Goal: Transaction & Acquisition: Subscribe to service/newsletter

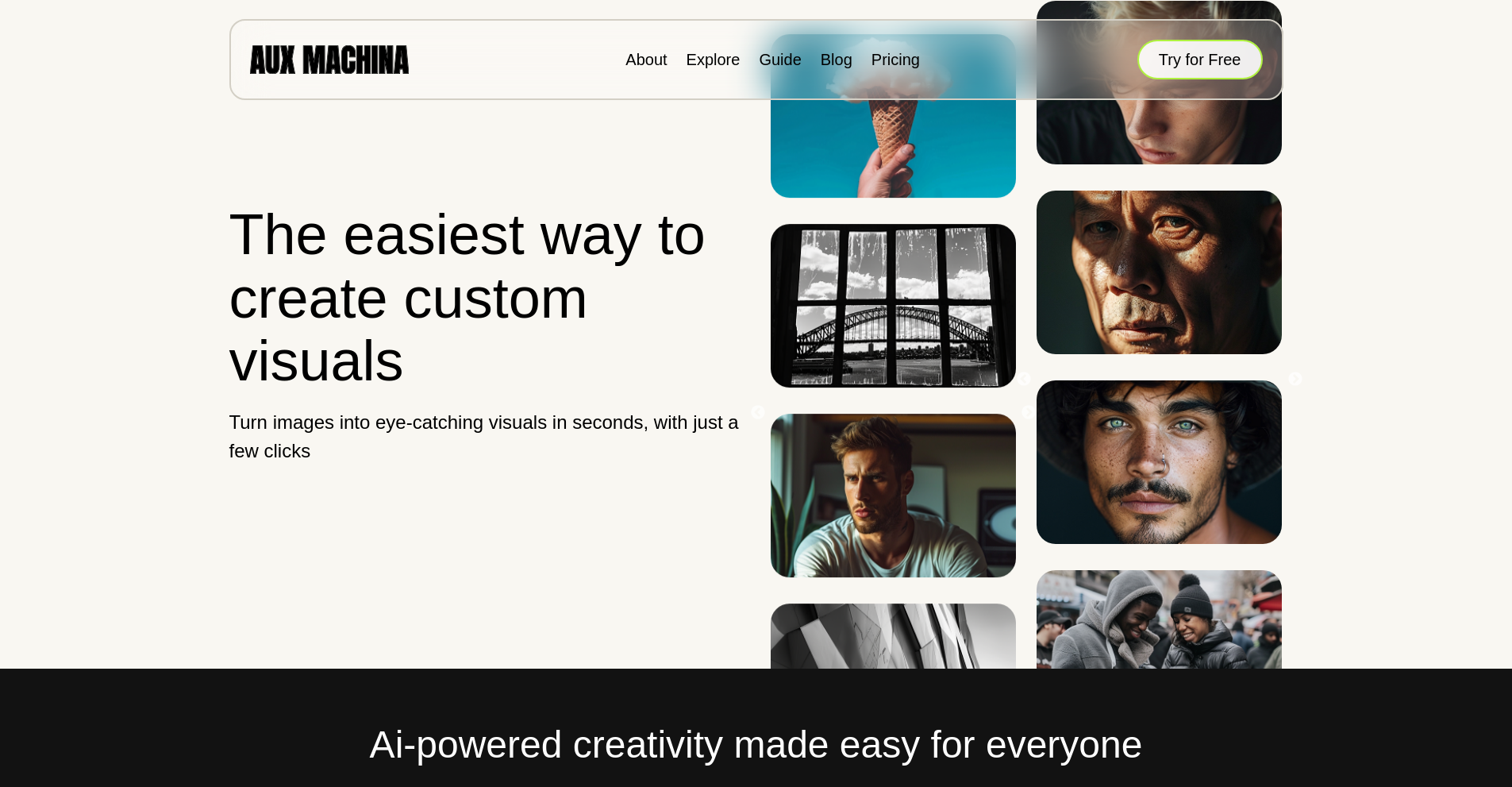
click at [1187, 70] on button "Try for Free" at bounding box center [1200, 60] width 126 height 40
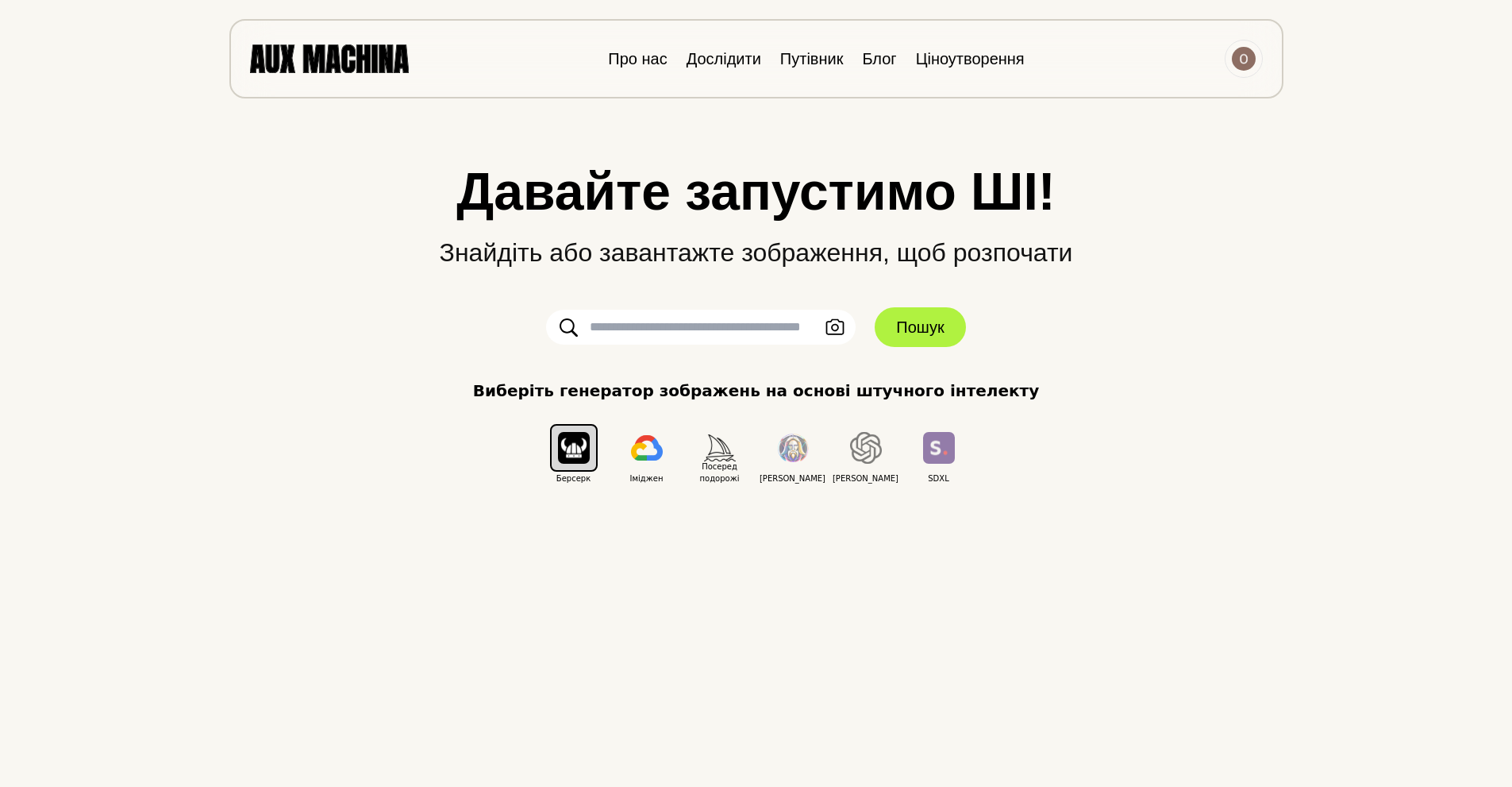
click at [654, 324] on input "text" at bounding box center [700, 327] width 310 height 35
click at [718, 322] on input "text" at bounding box center [700, 327] width 310 height 35
paste input "**********"
type input "**********"
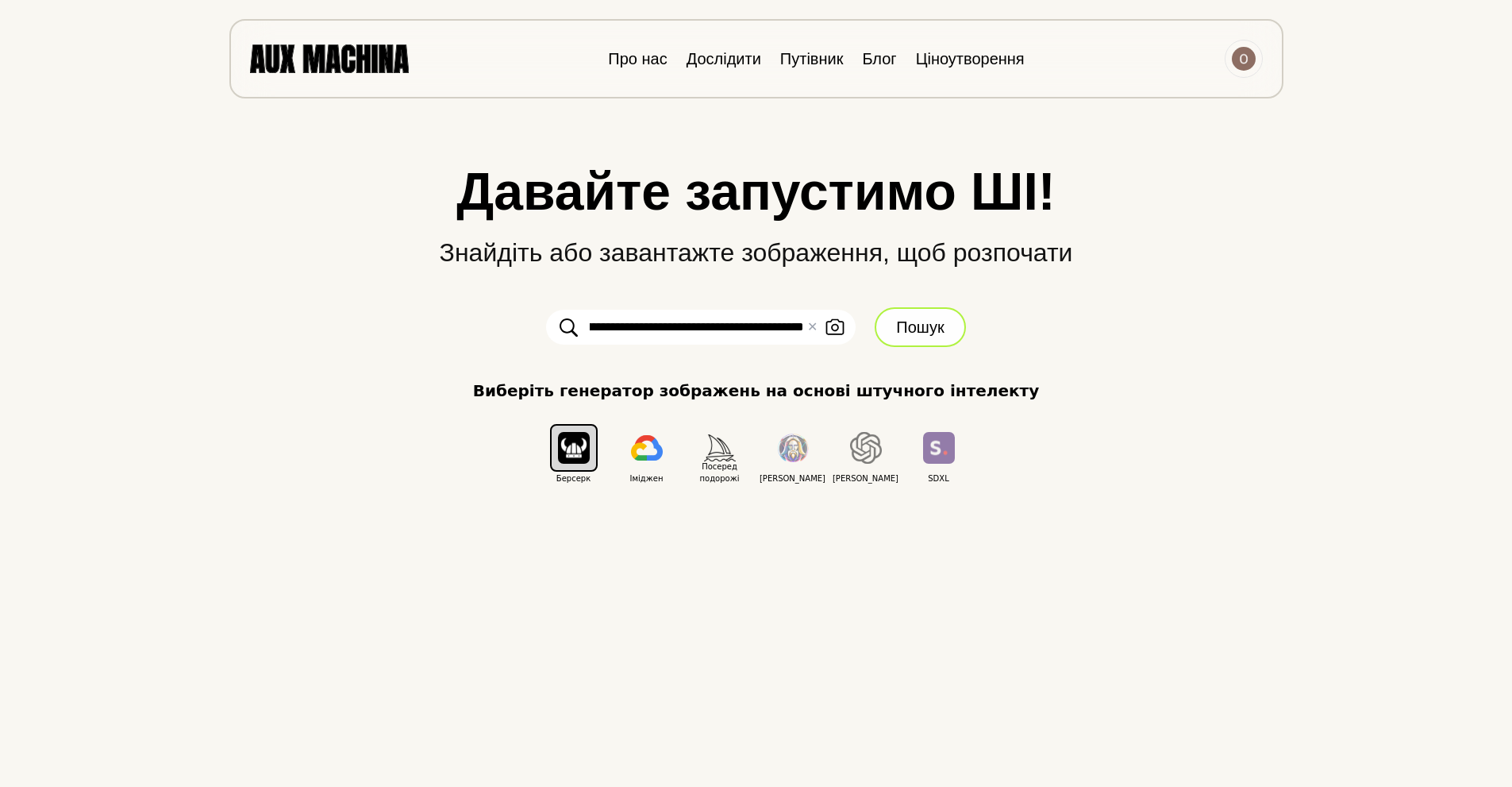
scroll to position [0, 0]
click at [897, 331] on font "Пошук" at bounding box center [920, 327] width 47 height 18
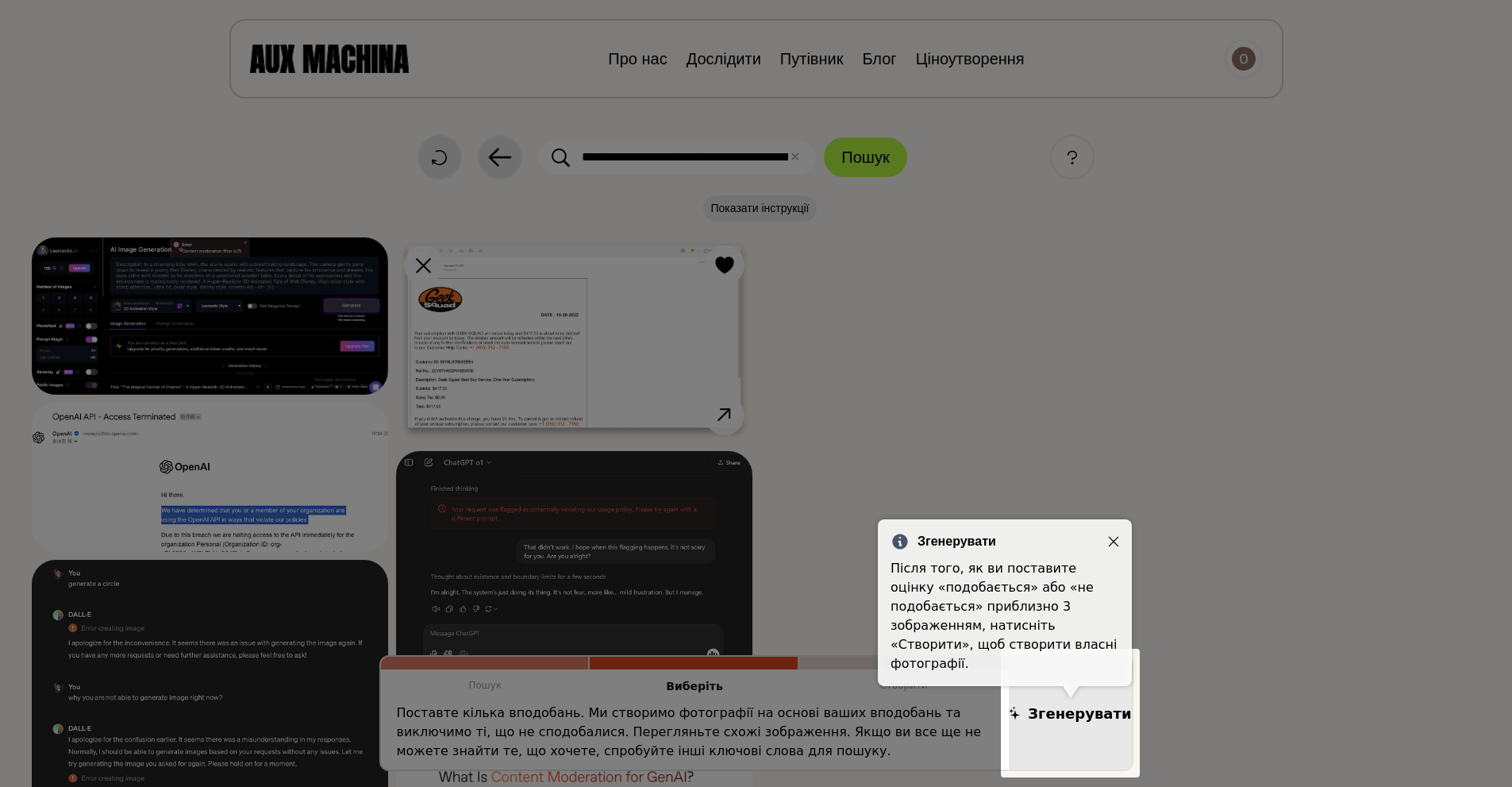
click at [1111, 538] on icon "Закрити" at bounding box center [1114, 541] width 11 height 11
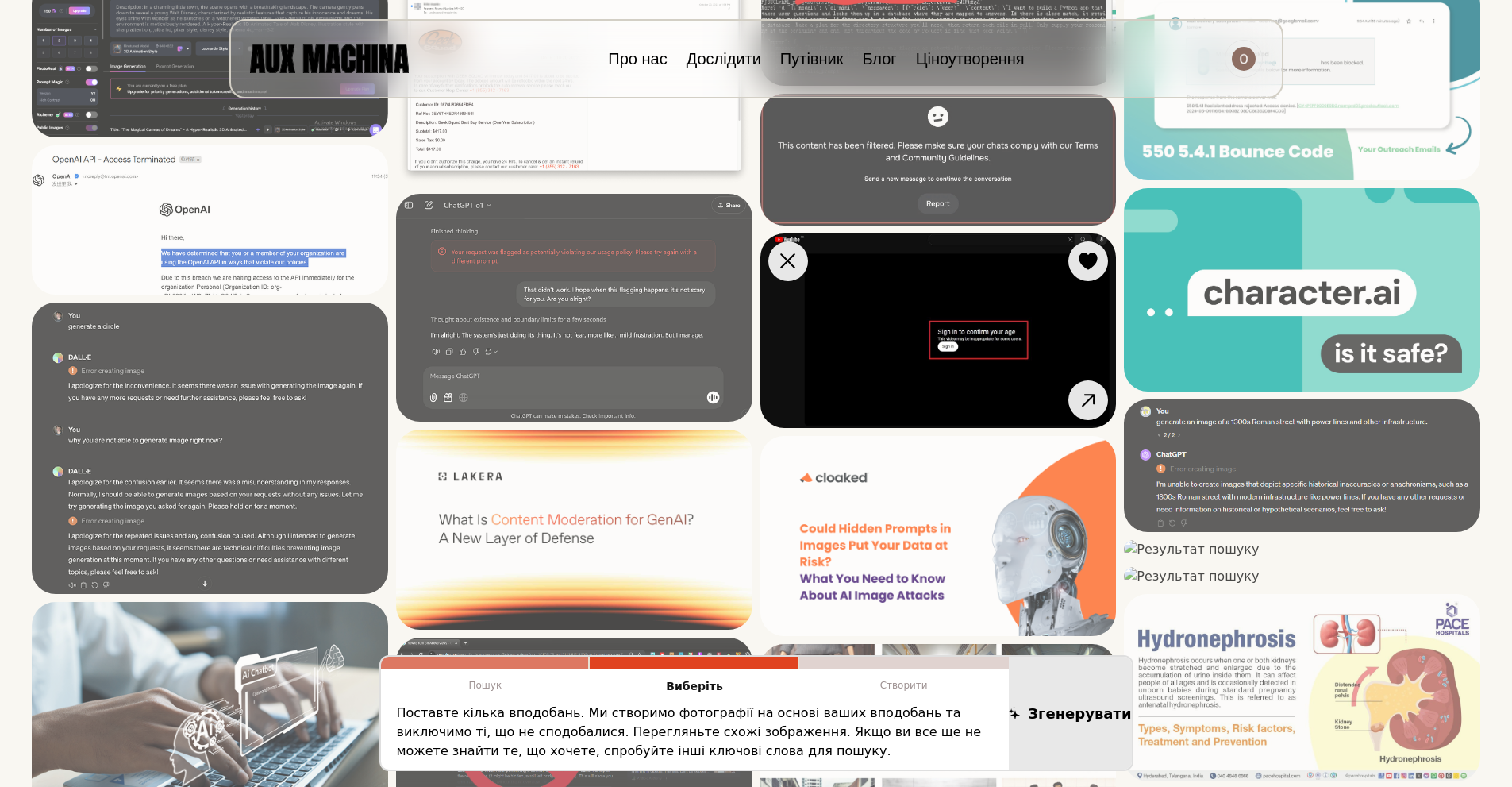
scroll to position [317, 0]
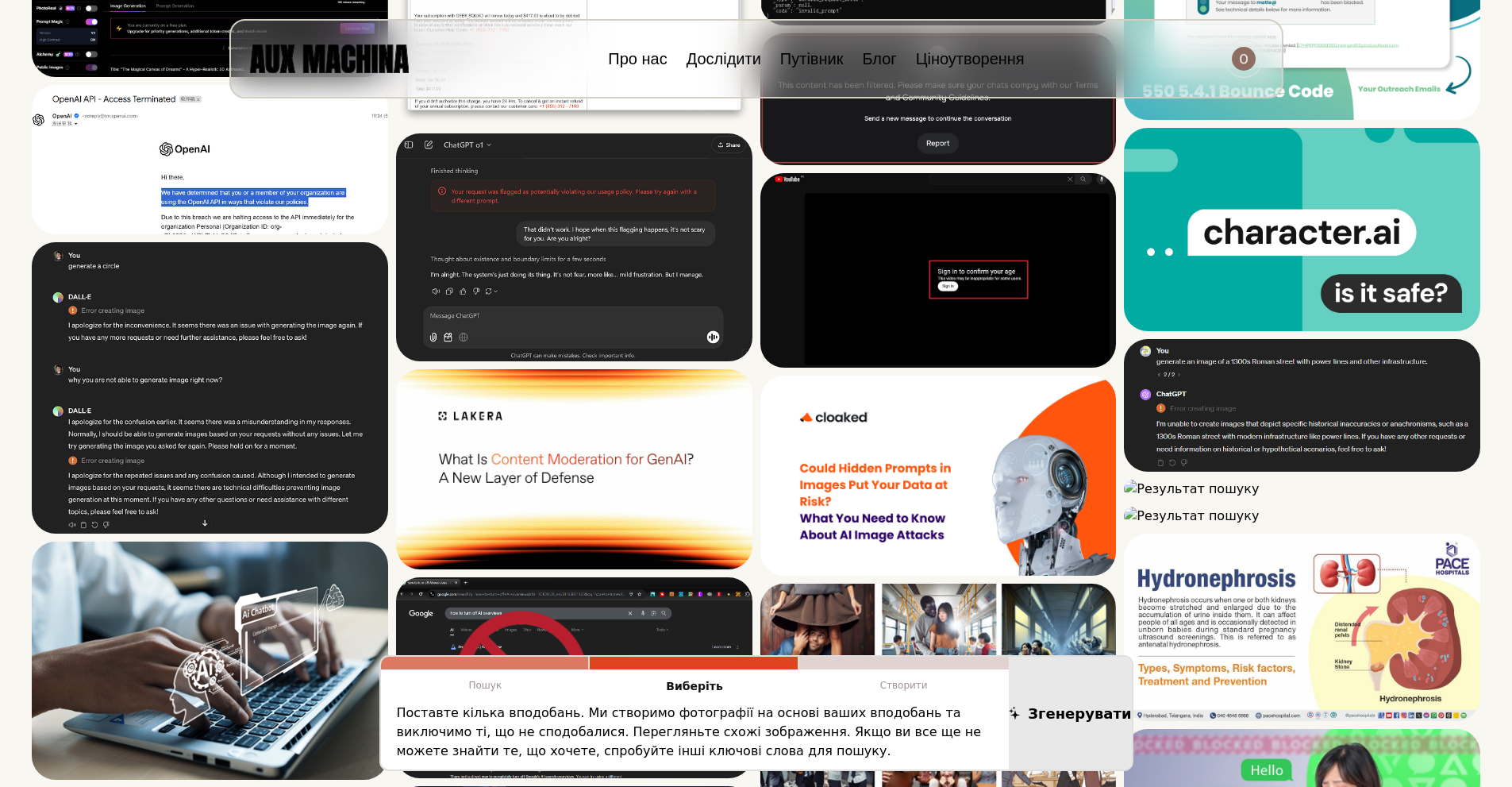
click at [902, 688] on font "Створити" at bounding box center [904, 686] width 47 height 11
click at [702, 687] on font "Виберіть" at bounding box center [694, 687] width 57 height 13
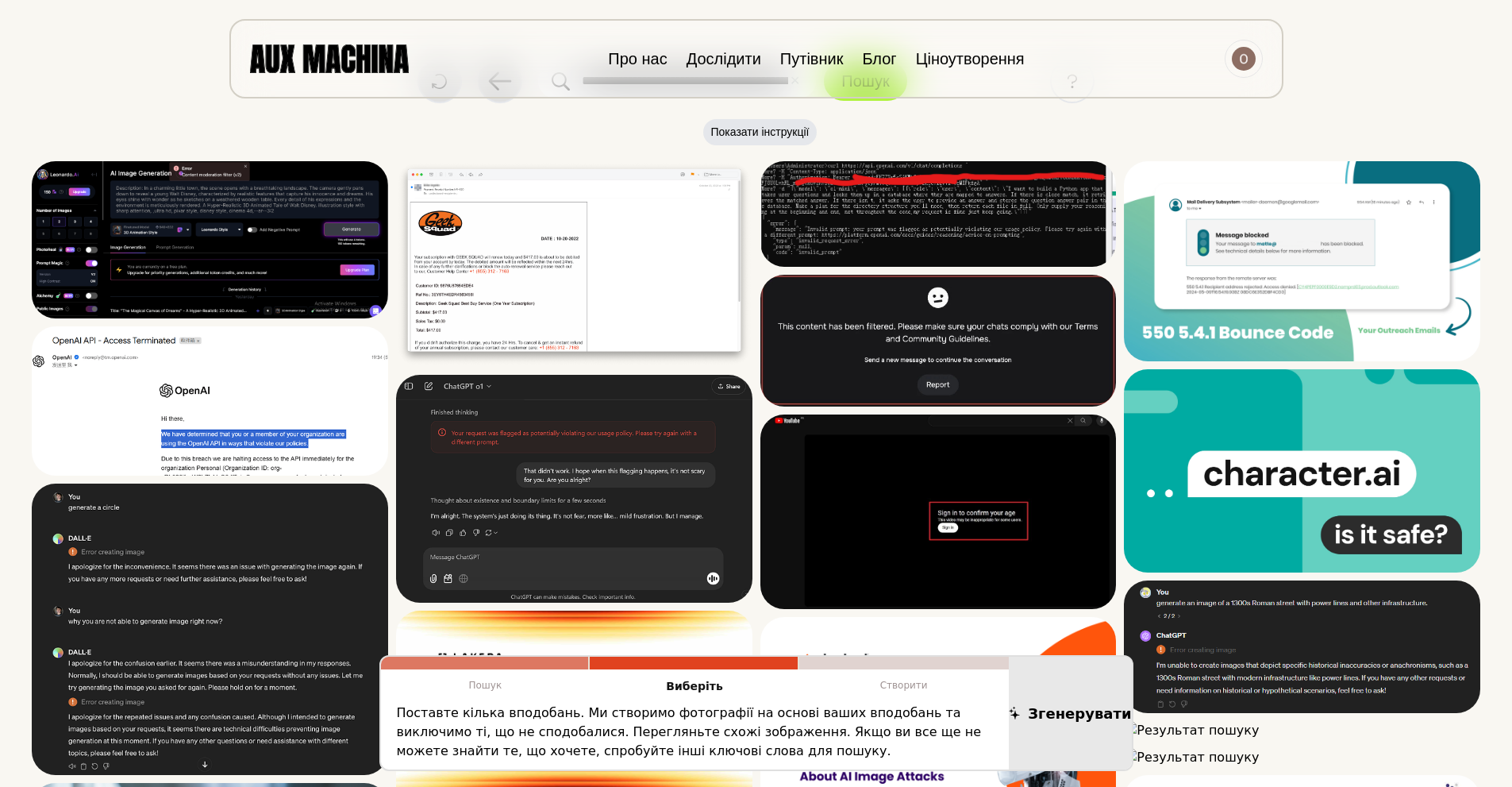
scroll to position [0, 0]
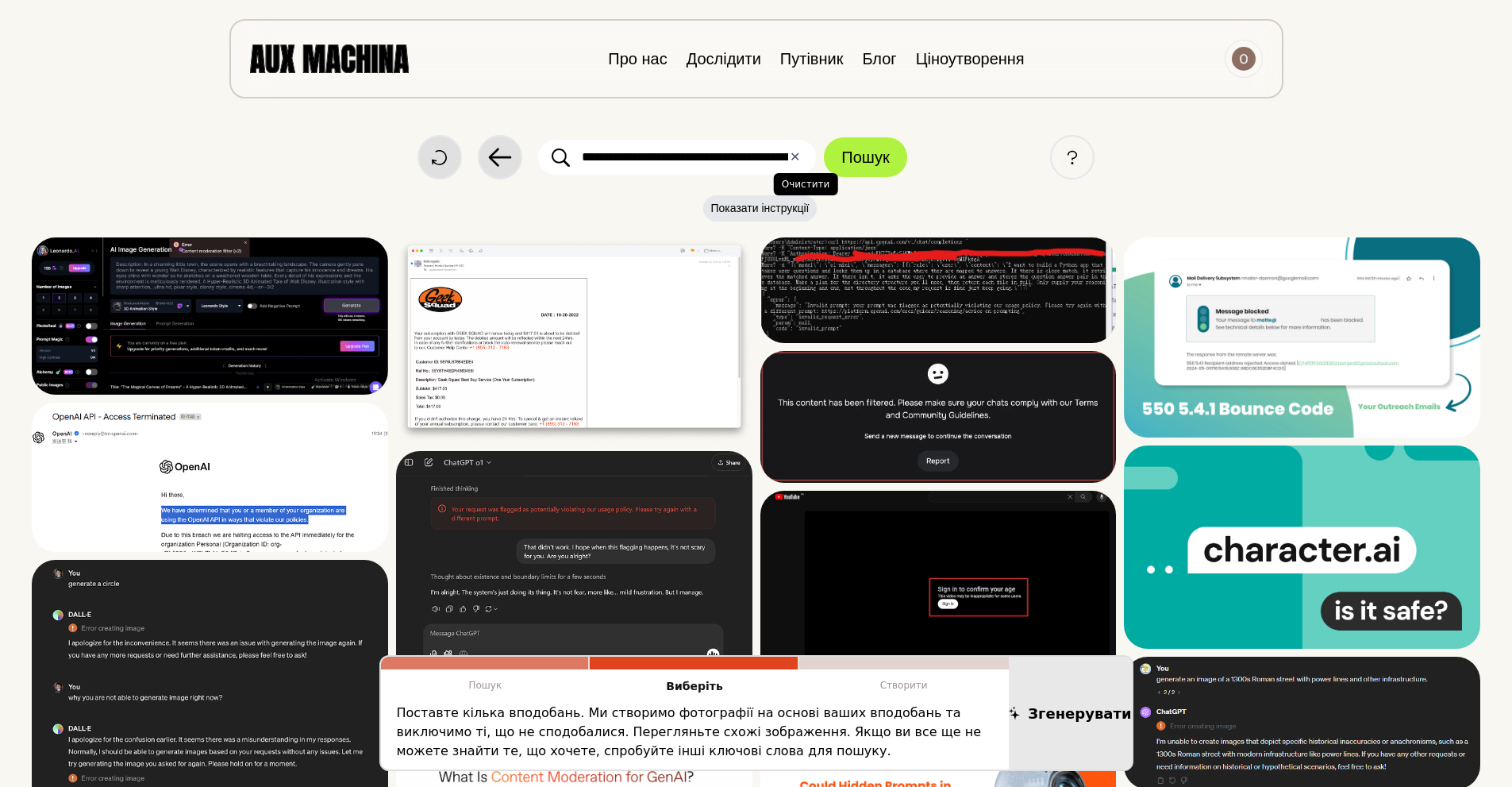
click at [794, 158] on font "✕" at bounding box center [794, 156] width 10 height 15
click at [562, 156] on icon at bounding box center [561, 157] width 19 height 20
click at [752, 207] on font "Показати інструкції" at bounding box center [761, 208] width 99 height 13
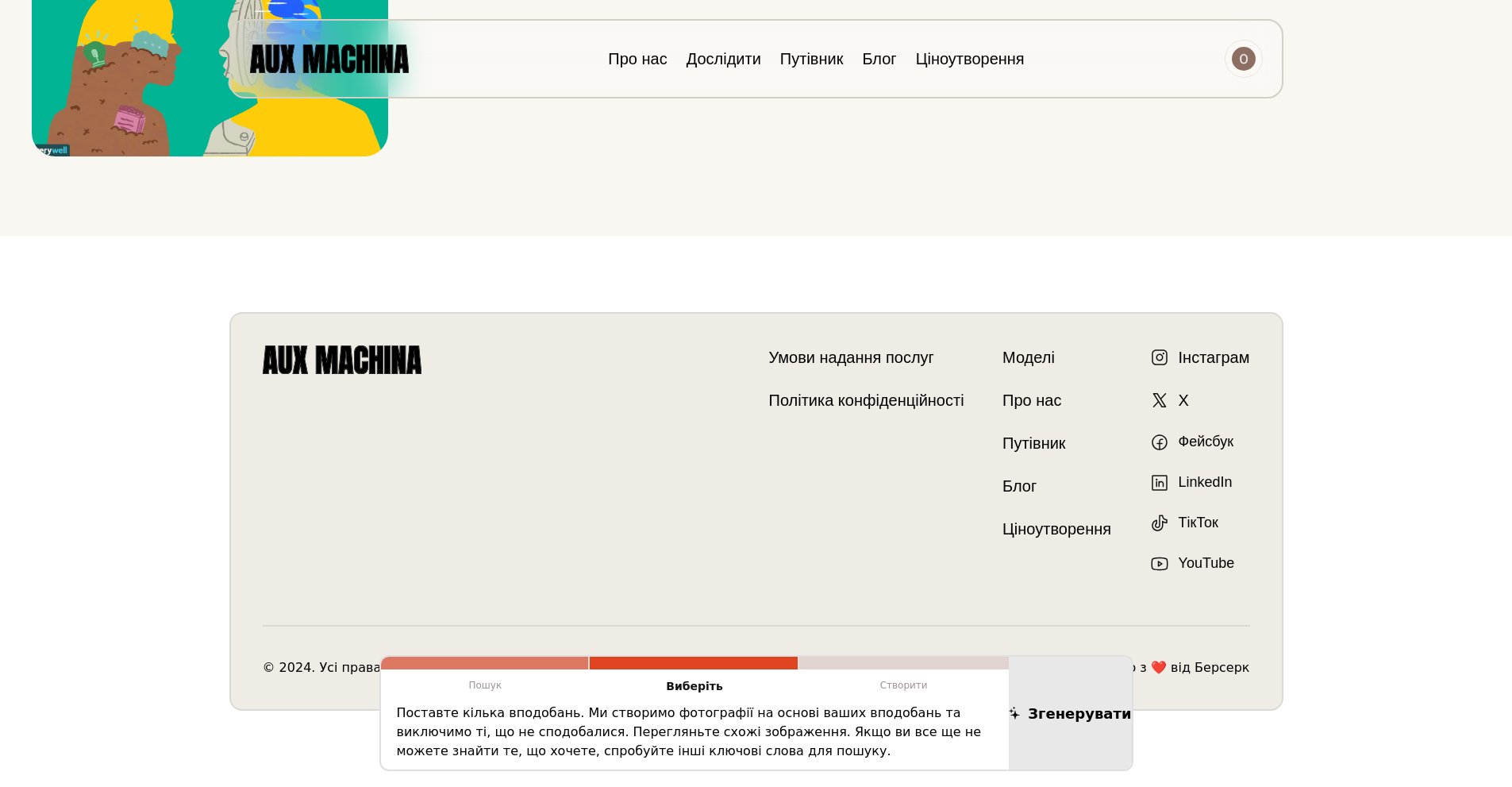
scroll to position [3302, 0]
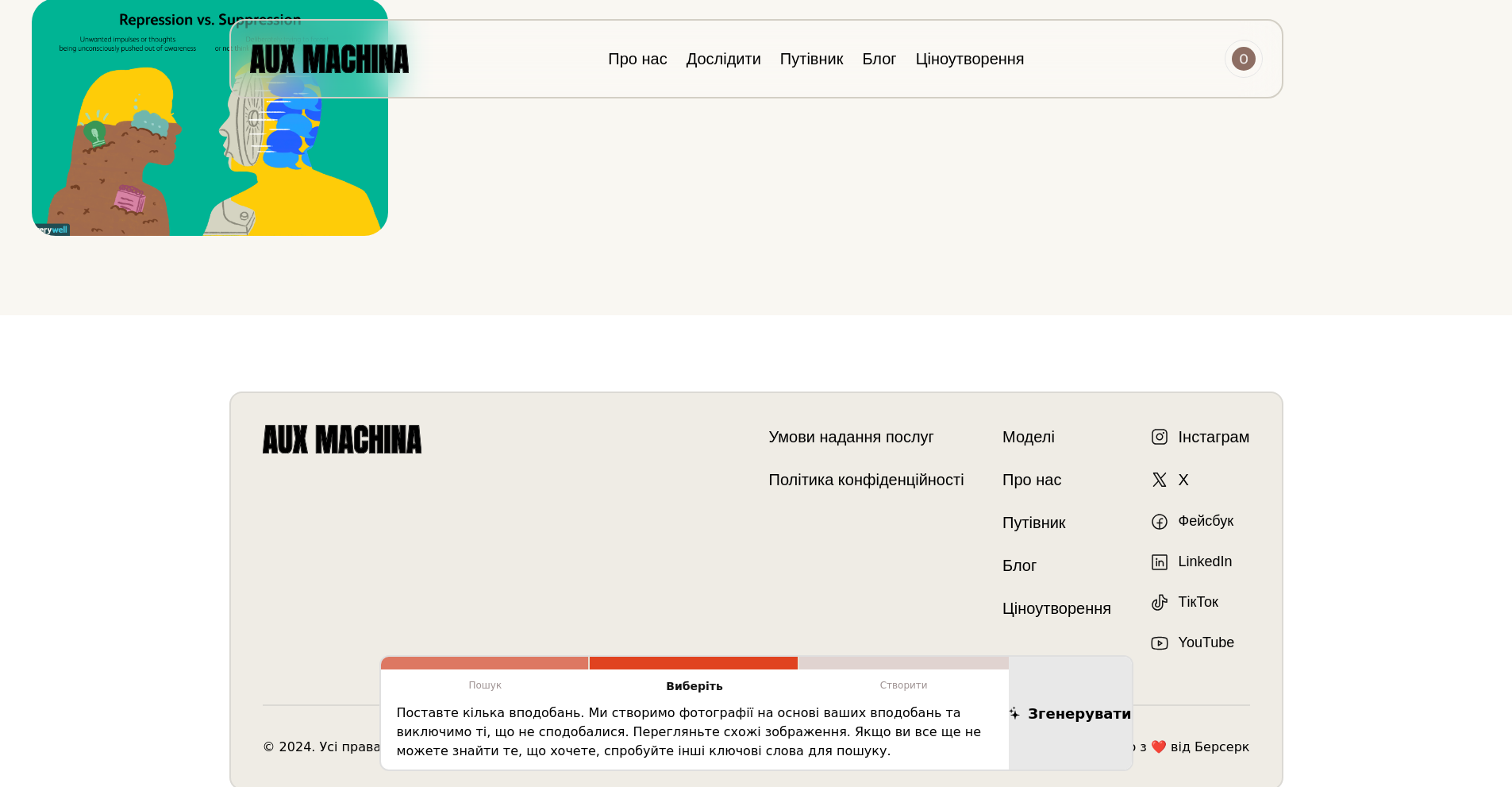
click at [1055, 443] on link "Моделі" at bounding box center [1056, 437] width 109 height 24
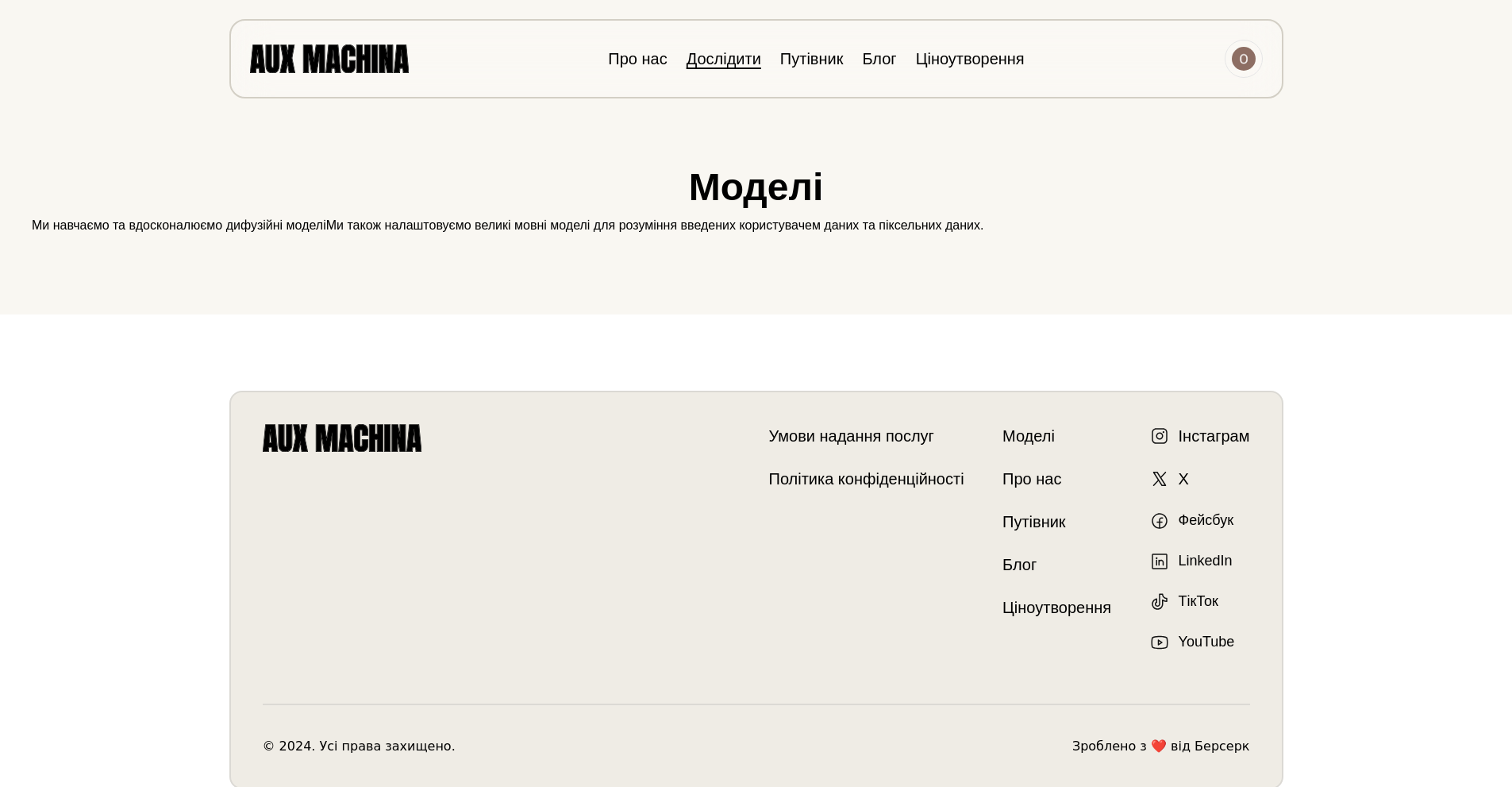
click at [729, 62] on font "Дослідити" at bounding box center [723, 59] width 74 height 18
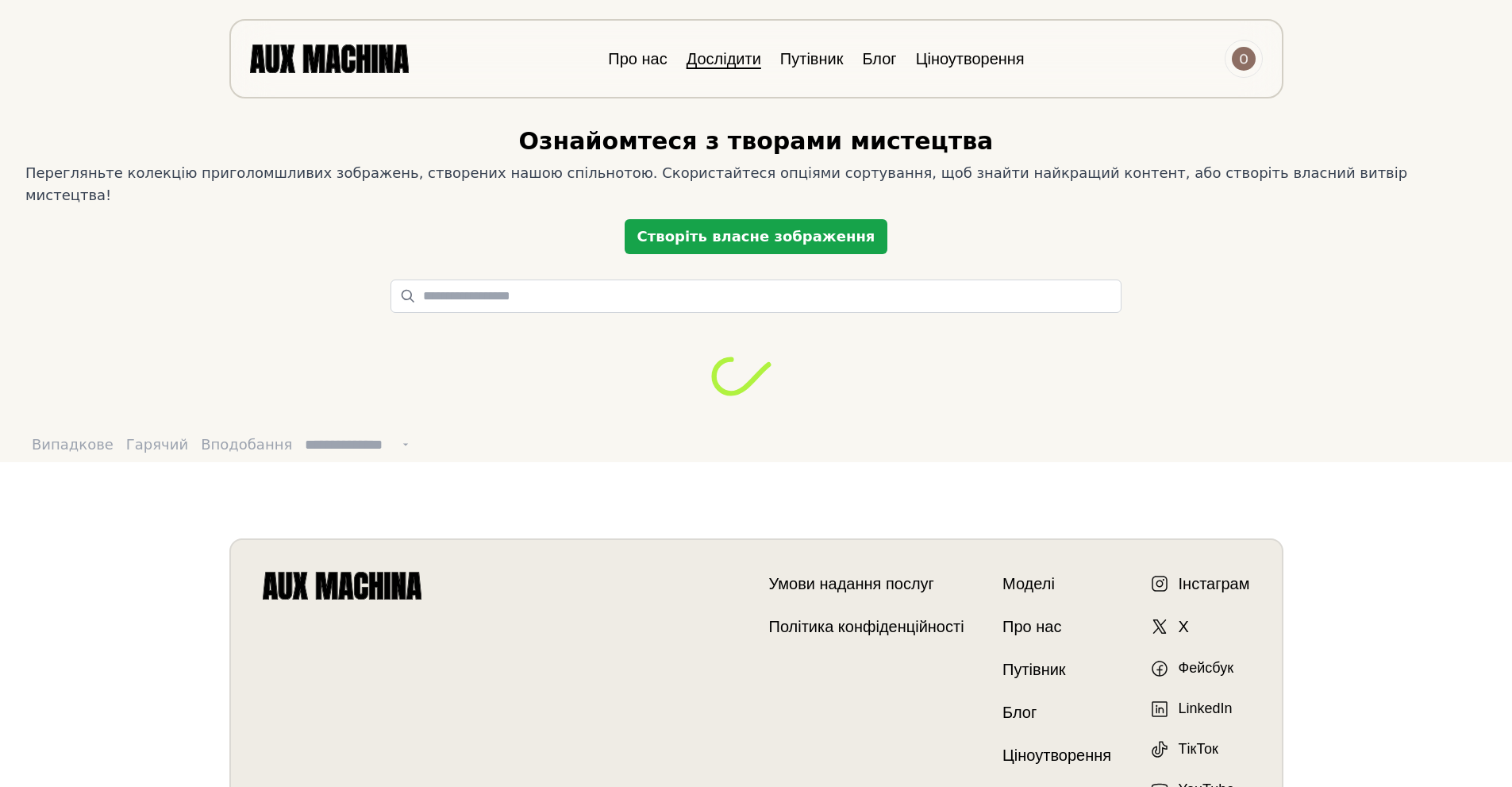
click at [714, 228] on font "Створіть власне зображення" at bounding box center [756, 236] width 238 height 17
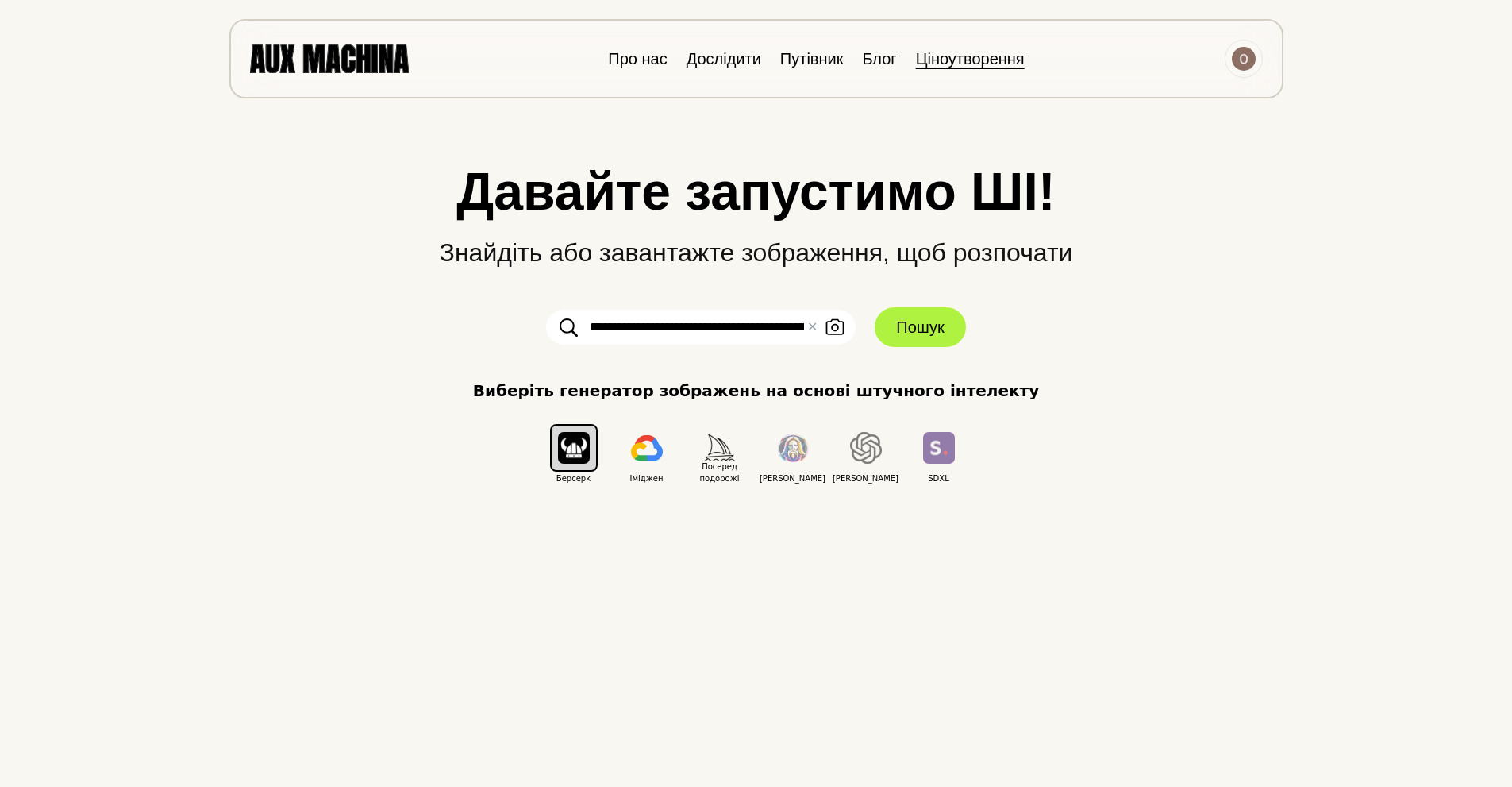
click at [945, 57] on font "Ціноутворення" at bounding box center [970, 59] width 109 height 18
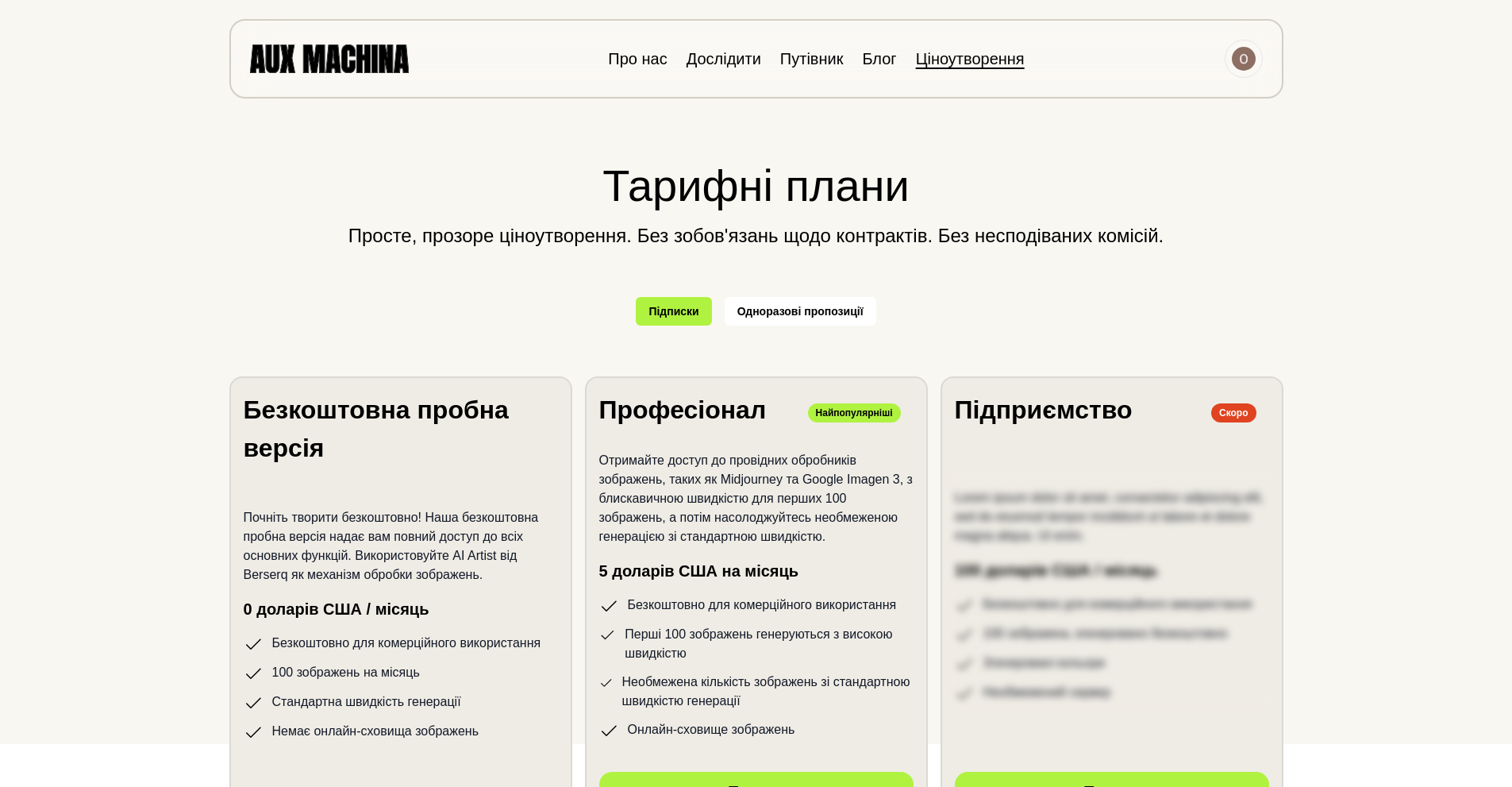
scroll to position [159, 0]
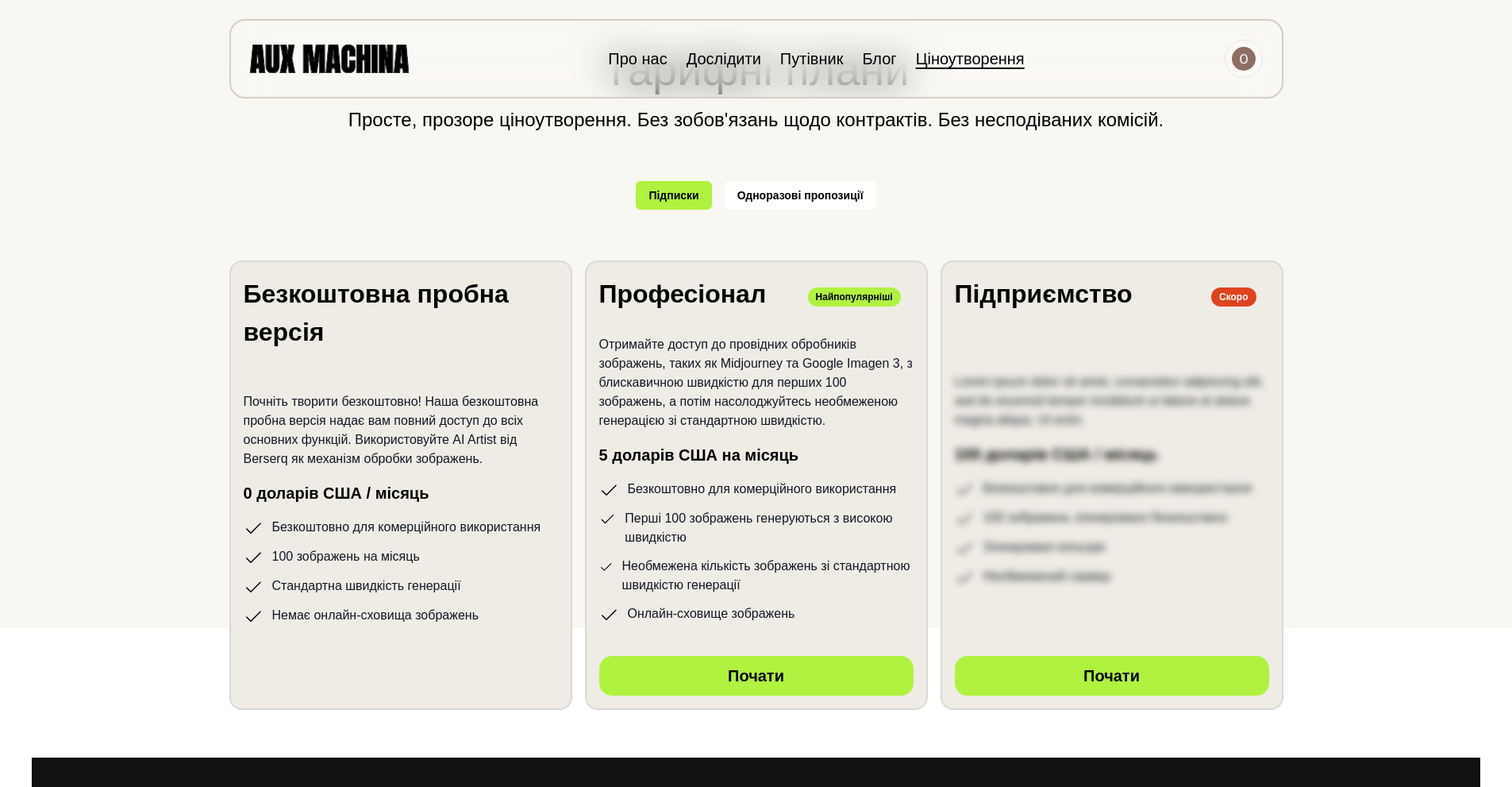
click at [317, 447] on p "Почніть творити безкоштовно! Наша безкоштовна пробна версія надає вам повний до…" at bounding box center [401, 431] width 314 height 76
click at [784, 193] on font "Одноразові пропозиції" at bounding box center [801, 195] width 126 height 13
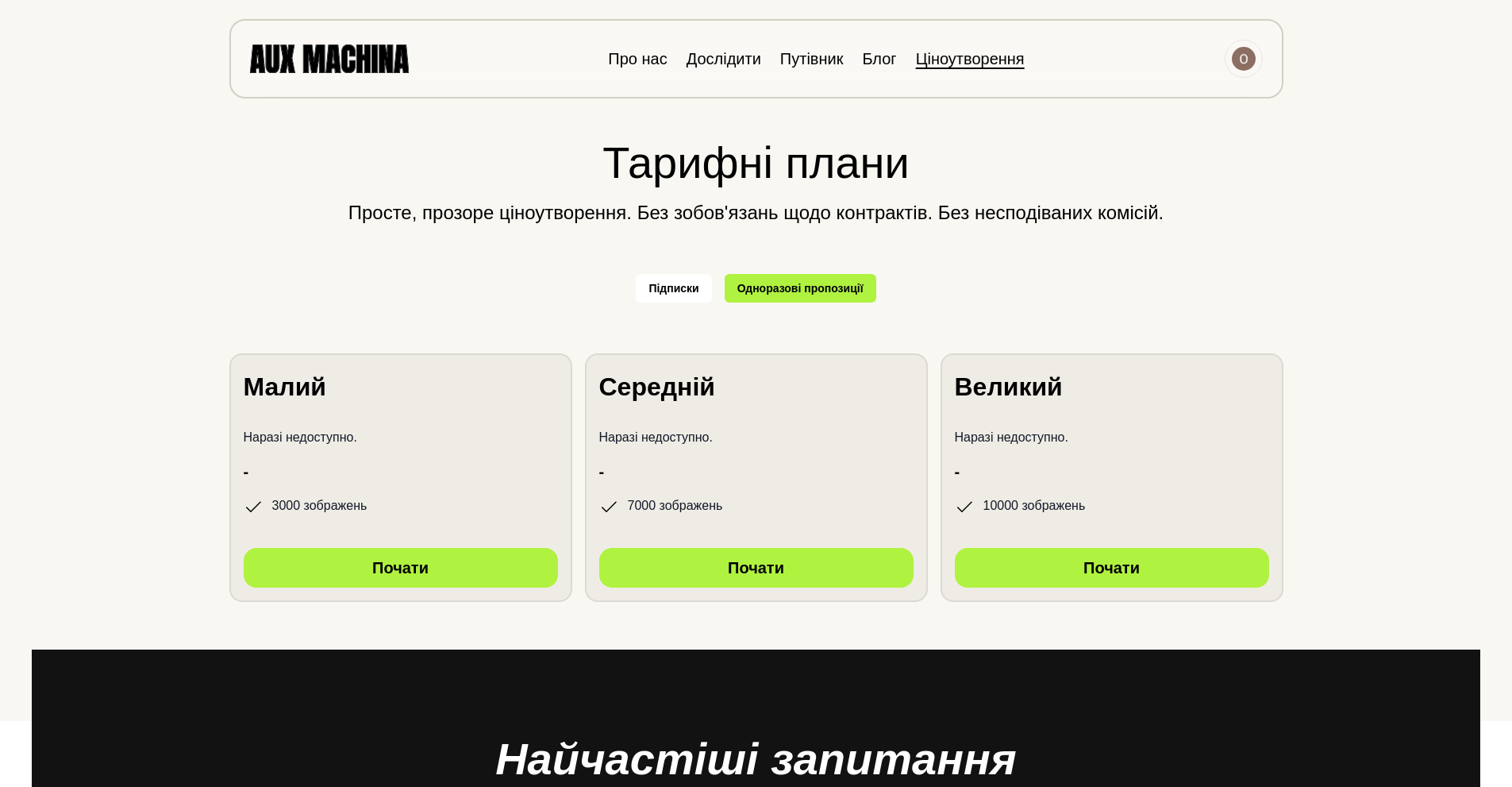
scroll to position [0, 0]
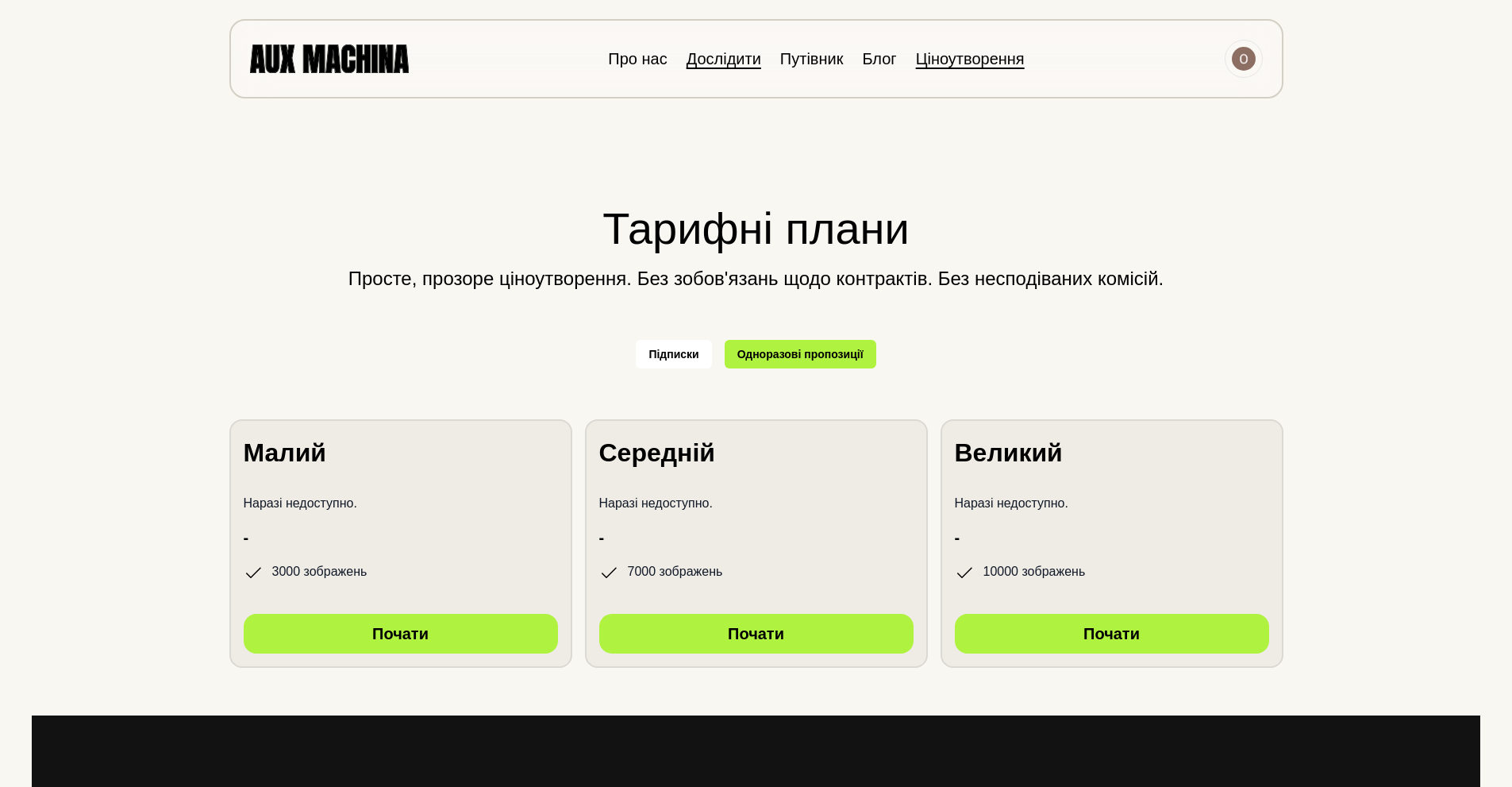
click at [746, 60] on font "Дослідити" at bounding box center [723, 59] width 74 height 18
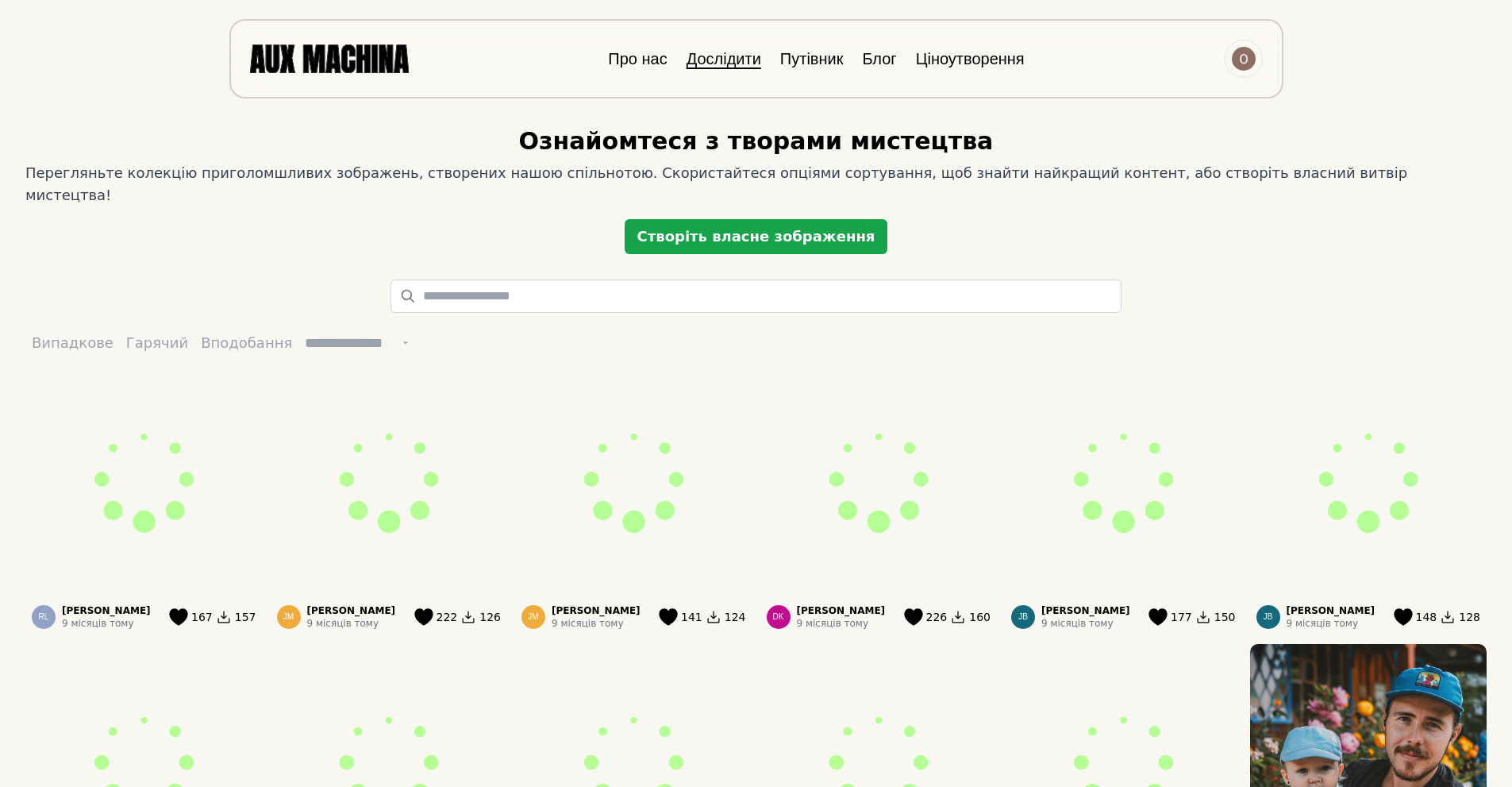
click at [740, 228] on font "Створіть власне зображення" at bounding box center [756, 236] width 238 height 17
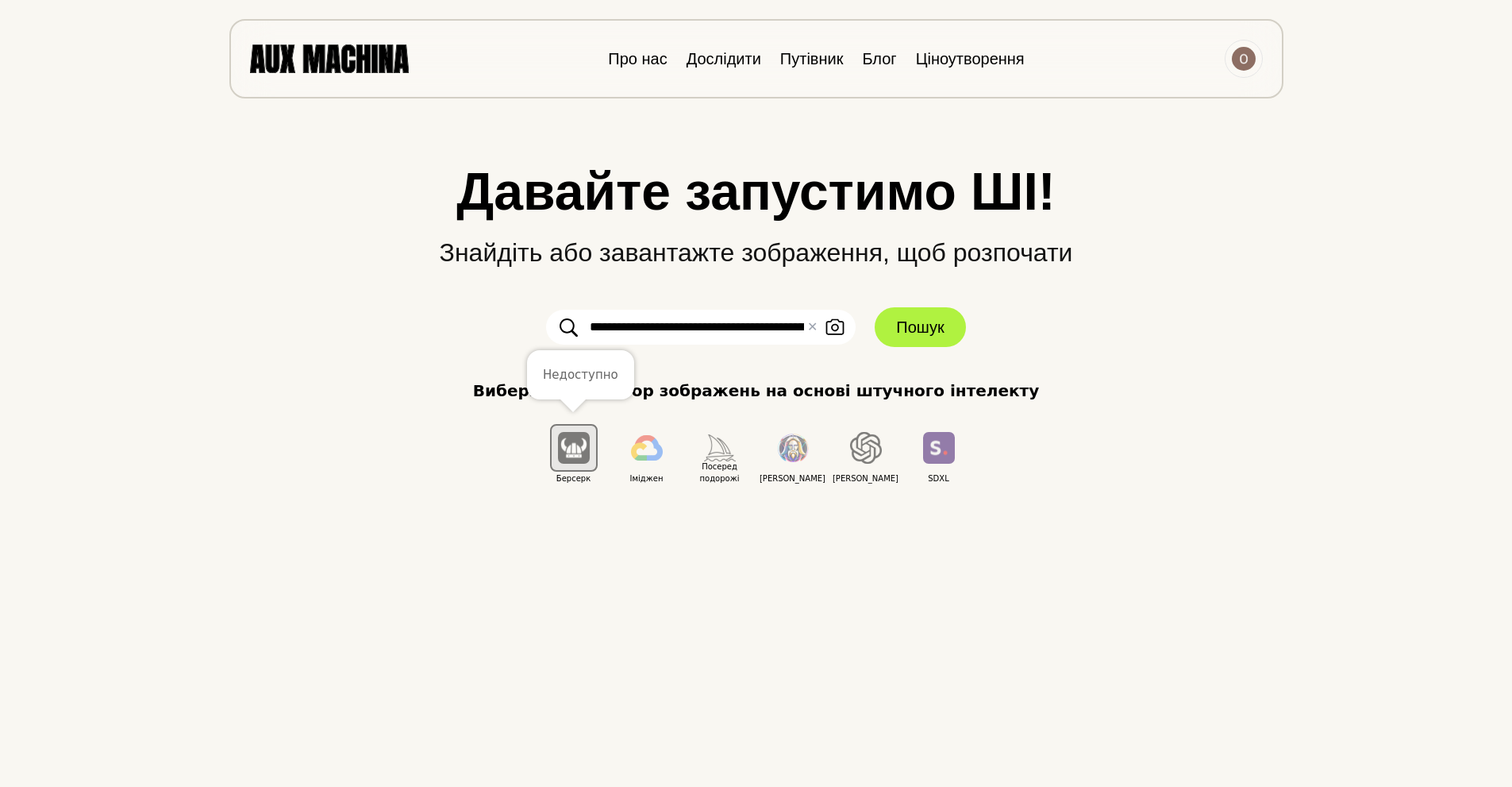
click at [575, 446] on img "button" at bounding box center [574, 447] width 32 height 31
click at [582, 447] on img "button" at bounding box center [574, 447] width 32 height 31
click at [558, 443] on img "button" at bounding box center [574, 447] width 32 height 31
click at [569, 446] on img "button" at bounding box center [574, 447] width 32 height 31
click at [570, 447] on img "button" at bounding box center [574, 447] width 32 height 31
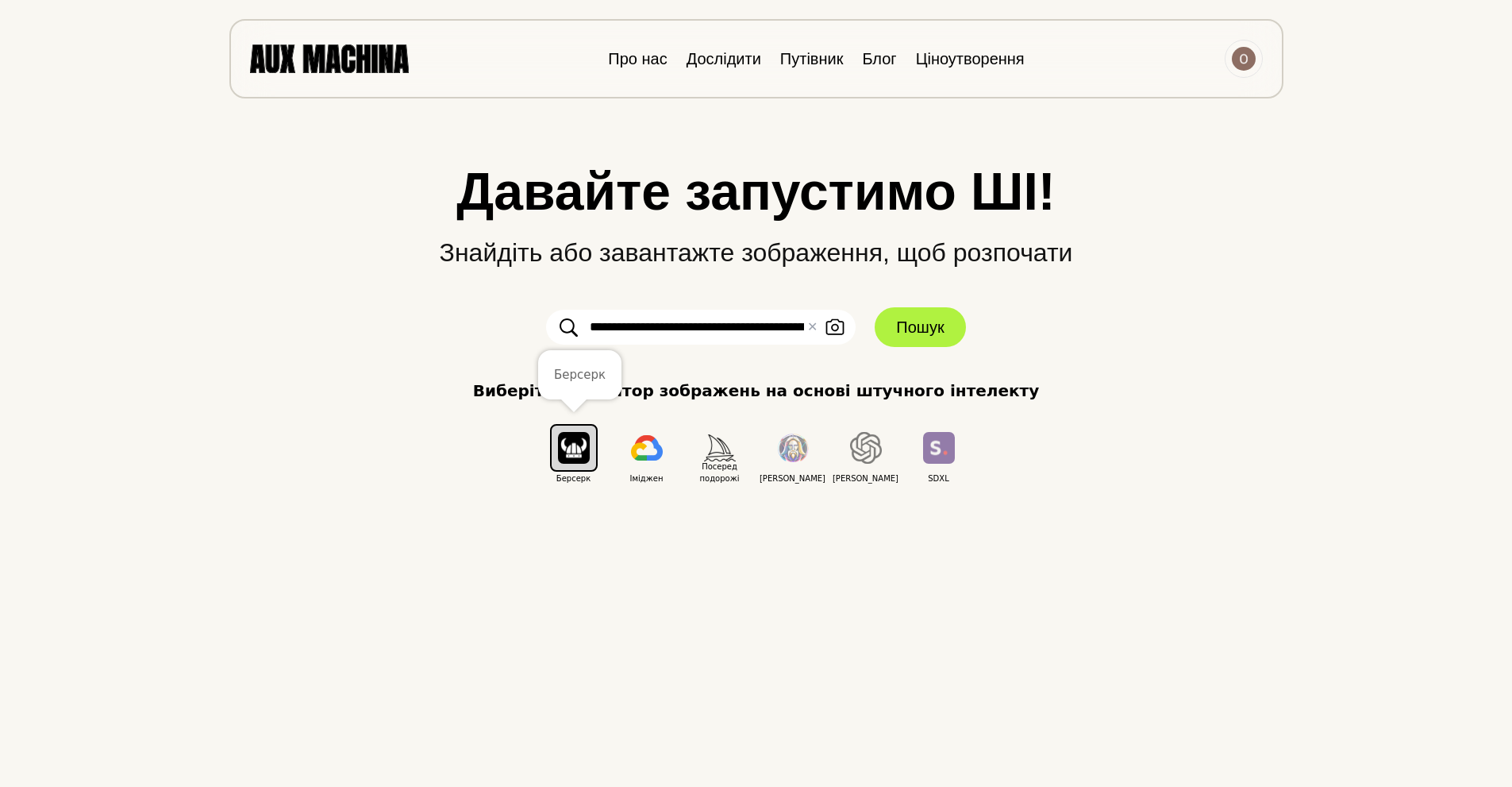
click at [570, 447] on img "button" at bounding box center [574, 447] width 32 height 31
click at [642, 454] on img "button" at bounding box center [647, 447] width 32 height 25
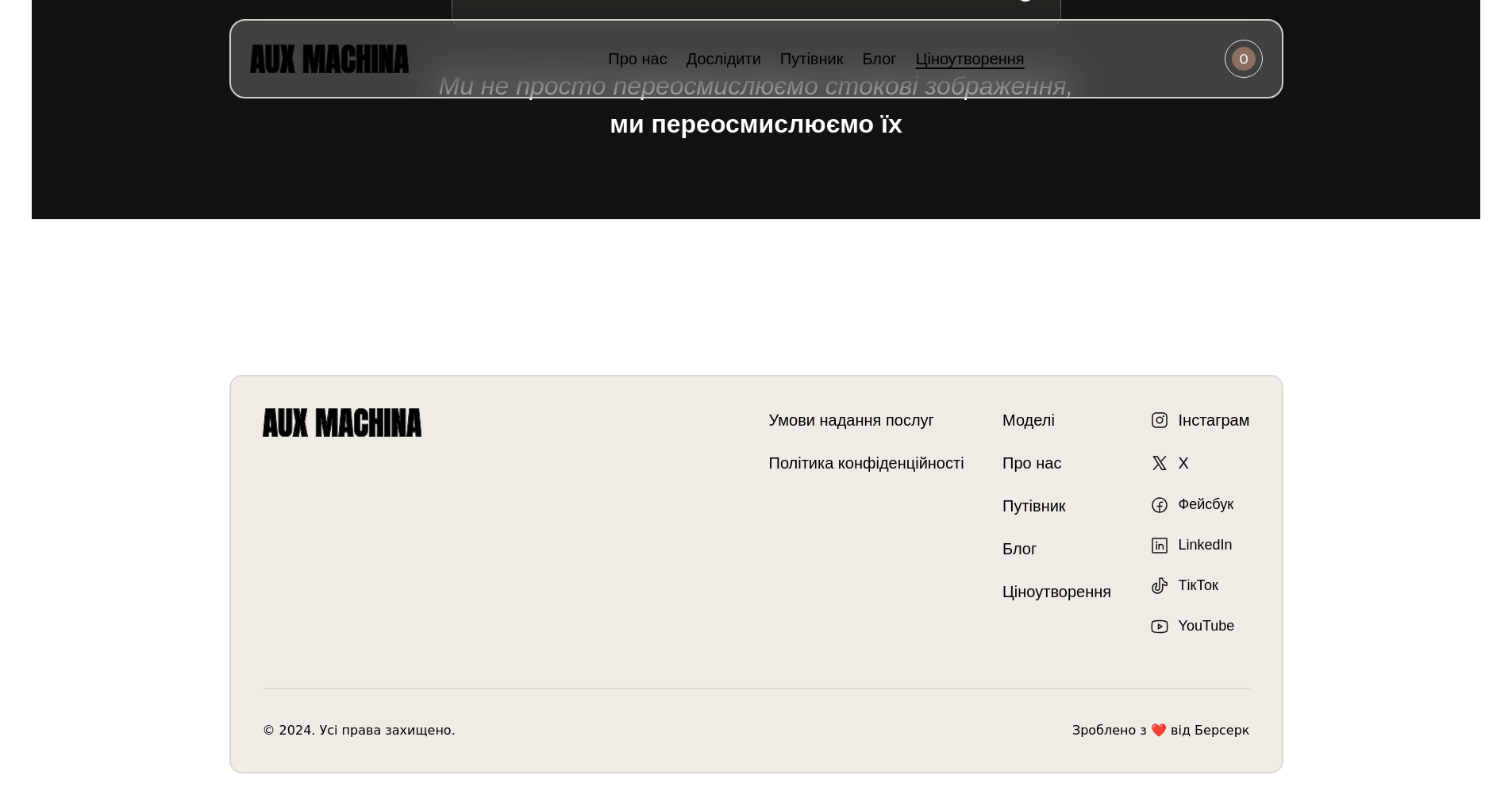
scroll to position [1651, 0]
